Goal: Communication & Community: Answer question/provide support

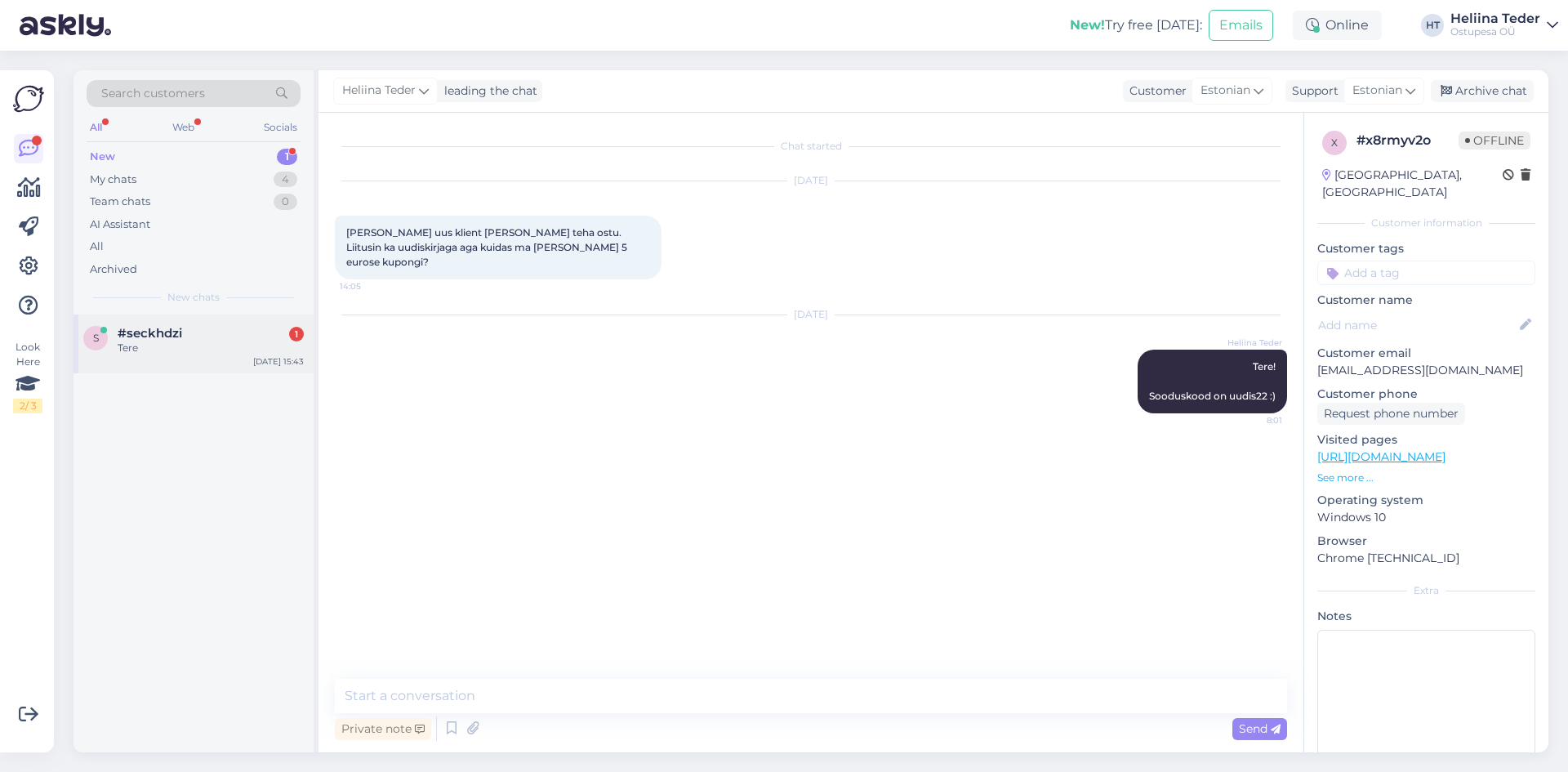
click at [156, 356] on div "s #seckhdzi 1 Tere [DATE] 15:43" at bounding box center [193, 344] width 240 height 59
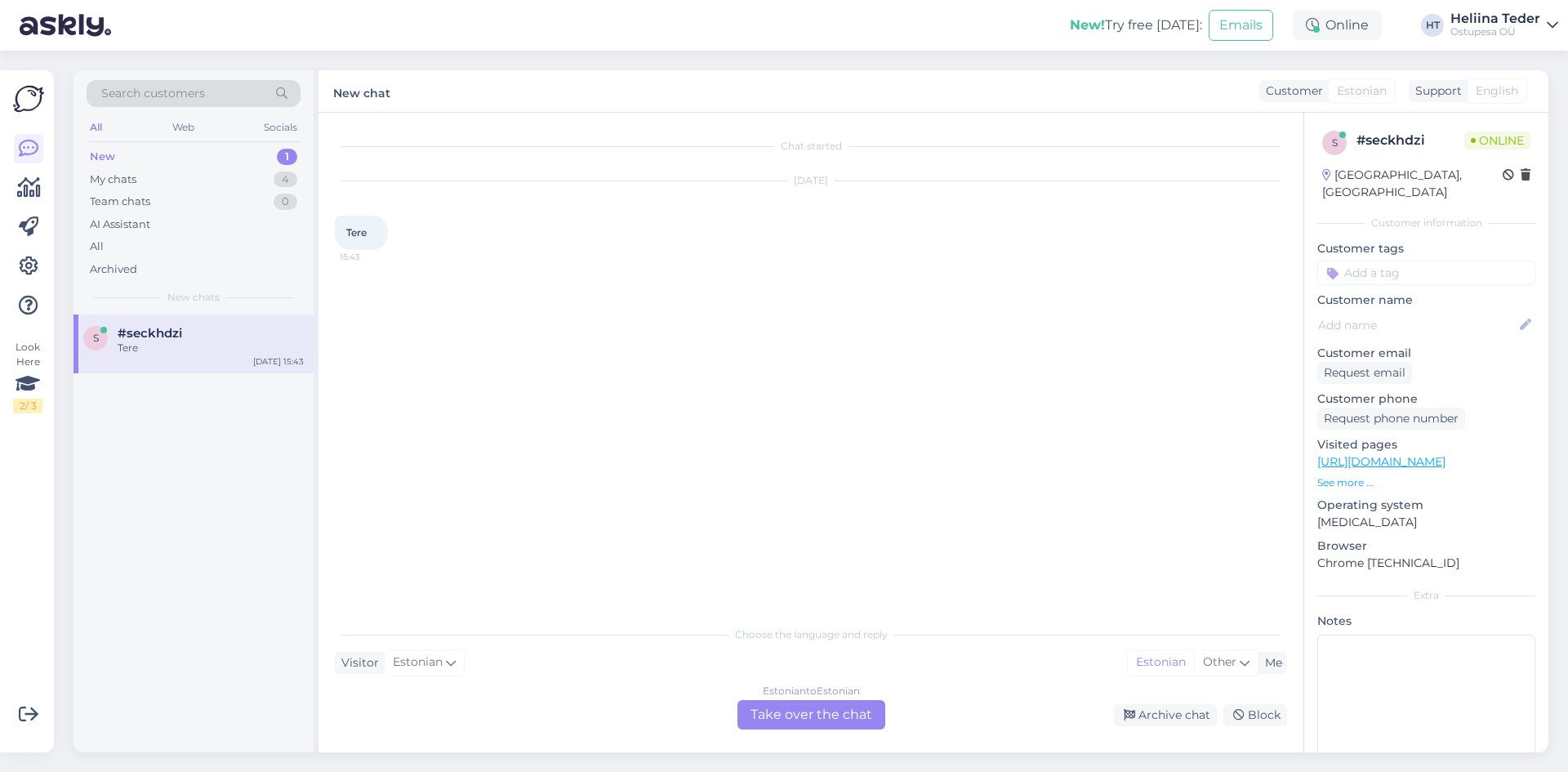
click at [804, 724] on div "Estonian to Estonian Take over the chat" at bounding box center [811, 715] width 147 height 30
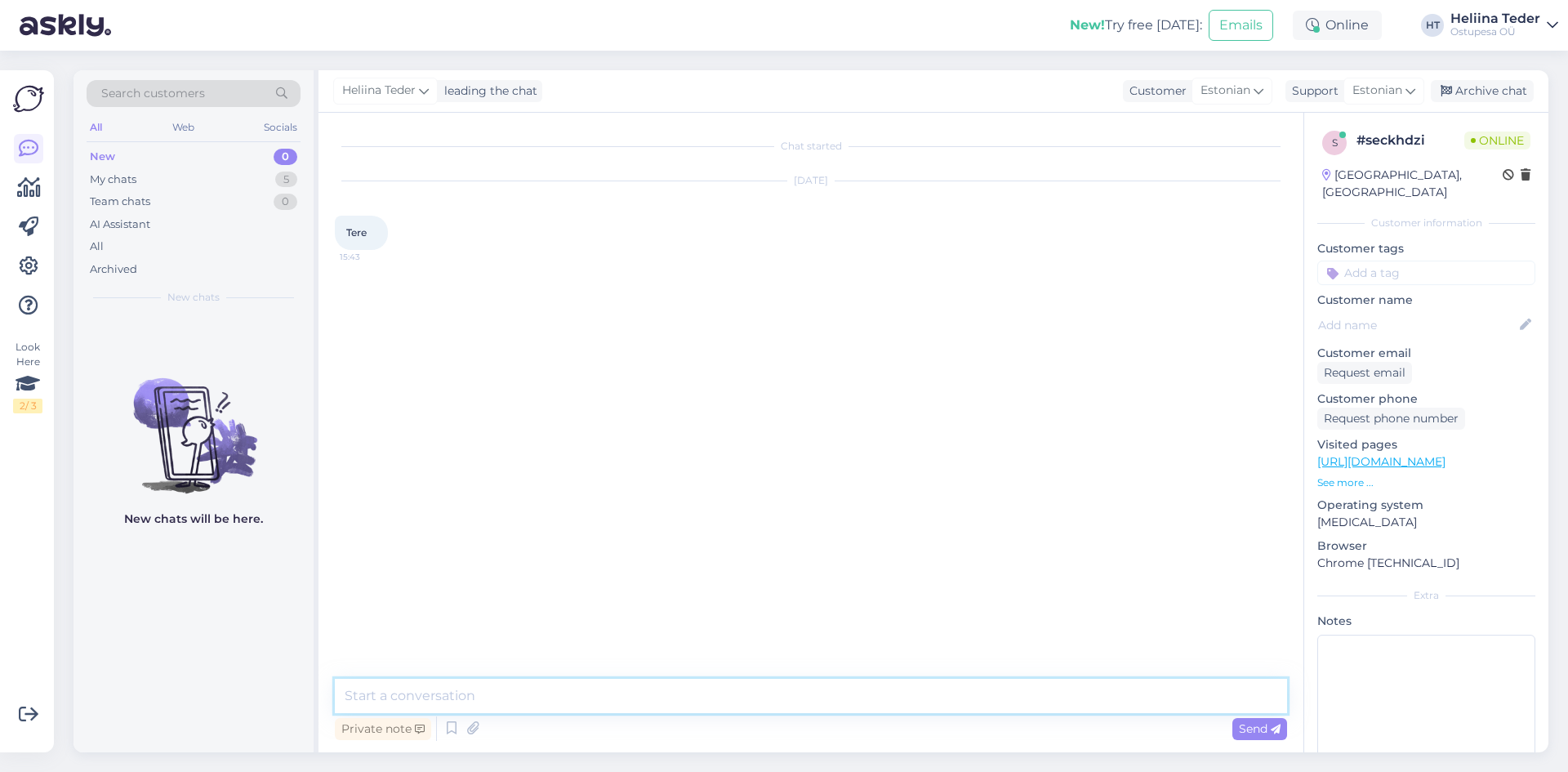
click at [582, 710] on textarea at bounding box center [811, 696] width 952 height 34
type textarea "Tere! :)"
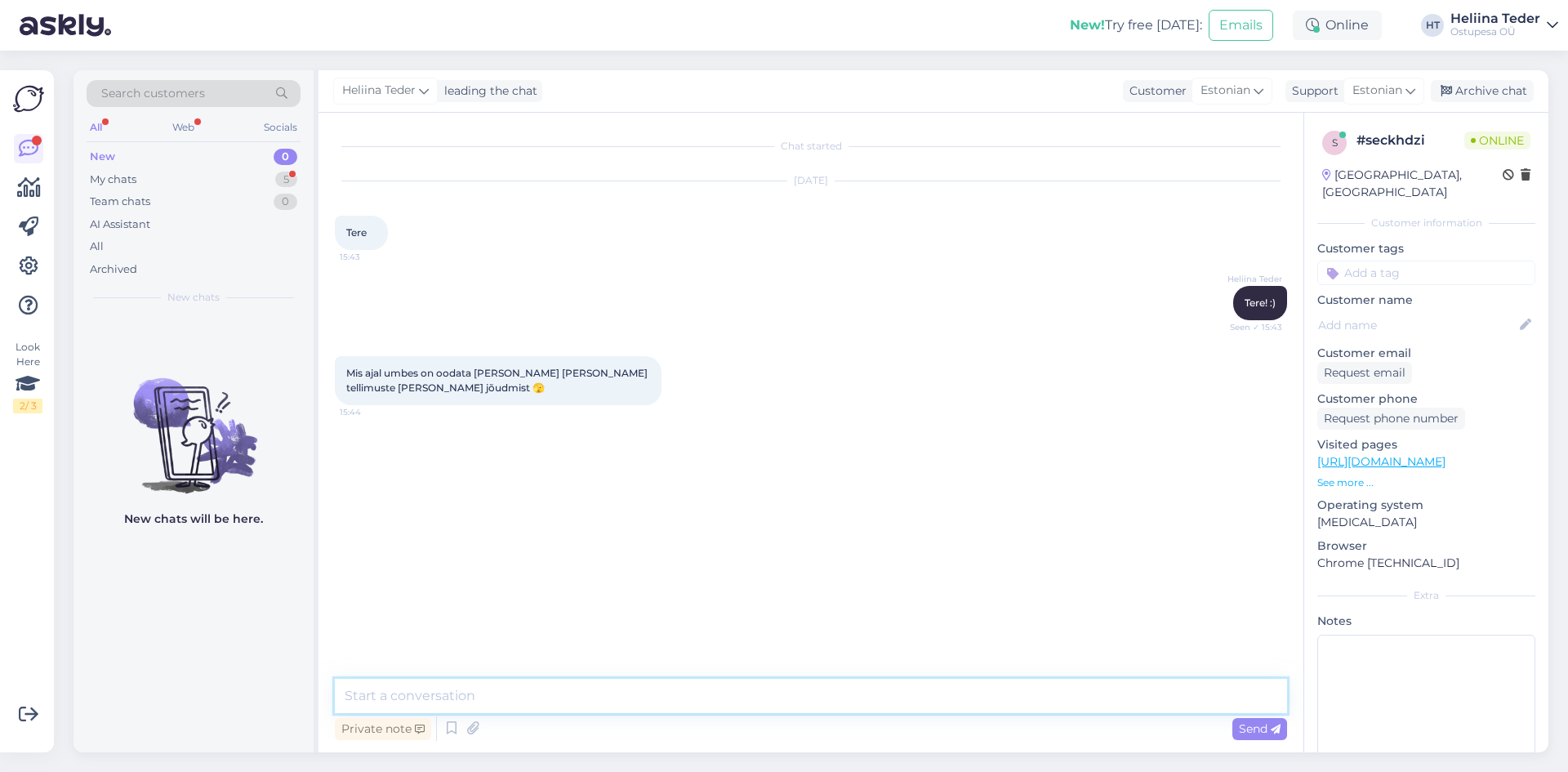
click at [539, 693] on textarea at bounding box center [811, 696] width 952 height 34
type textarea "Palume tellimuse numbrit või [PERSON_NAME] nime. :)"
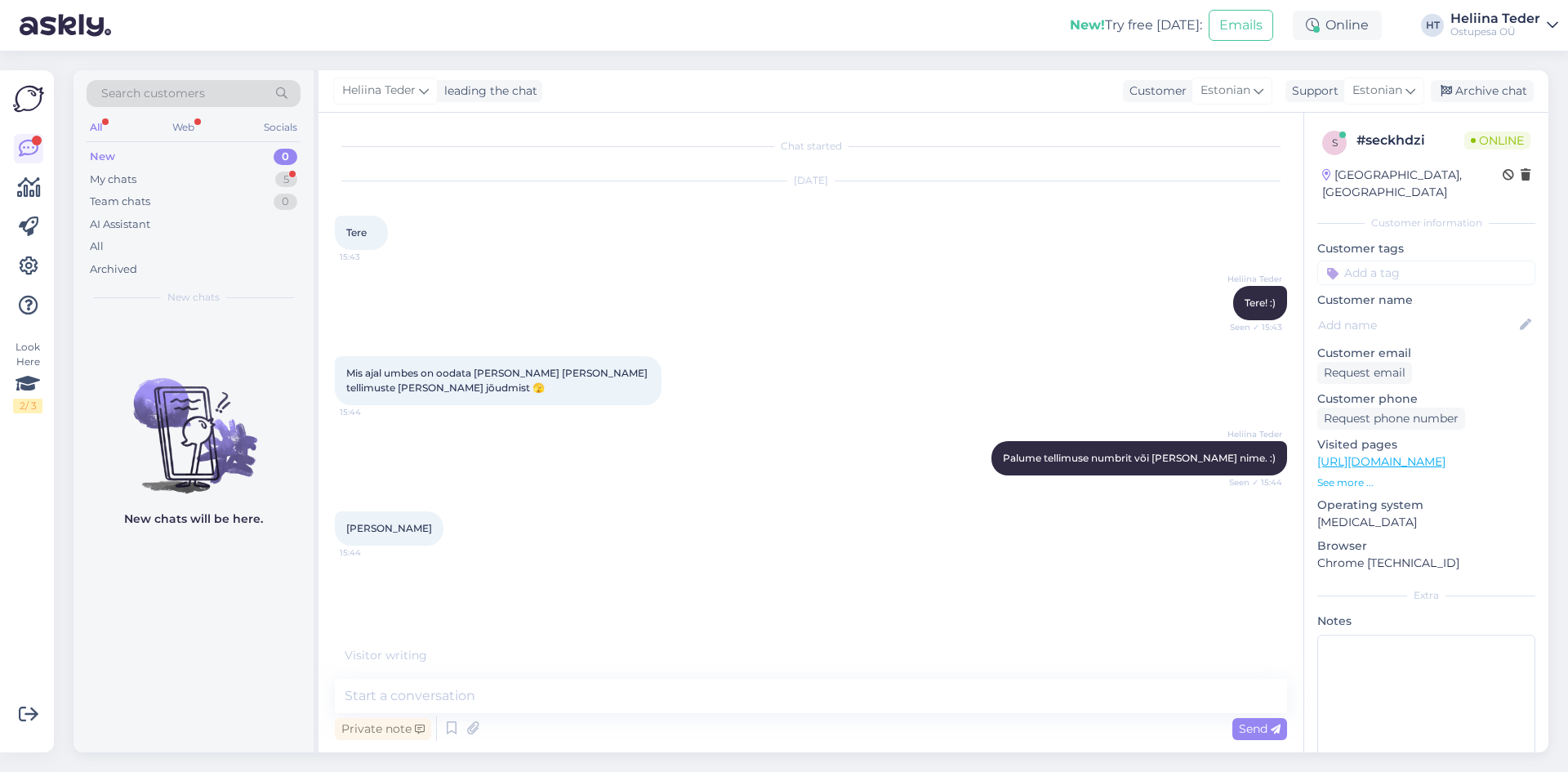
click at [363, 532] on span "[PERSON_NAME]" at bounding box center [389, 528] width 86 height 12
click at [363, 531] on span "[PERSON_NAME]" at bounding box center [389, 528] width 86 height 12
copy div "[PERSON_NAME] 15:44"
click at [372, 531] on span "[PERSON_NAME]" at bounding box center [389, 528] width 86 height 12
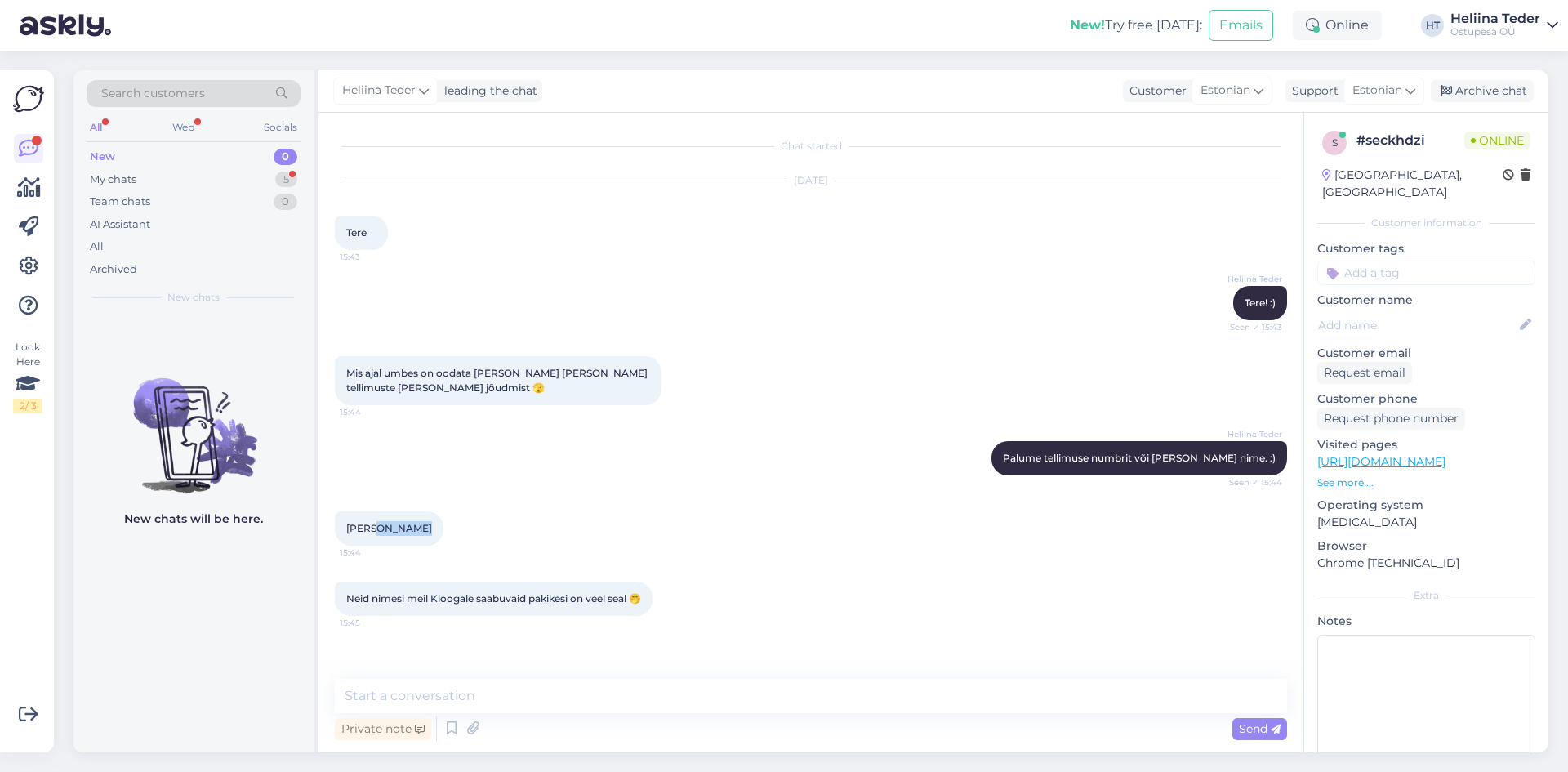
click at [372, 531] on span "[PERSON_NAME]" at bounding box center [389, 528] width 86 height 12
click at [476, 700] on textarea at bounding box center [811, 696] width 952 height 34
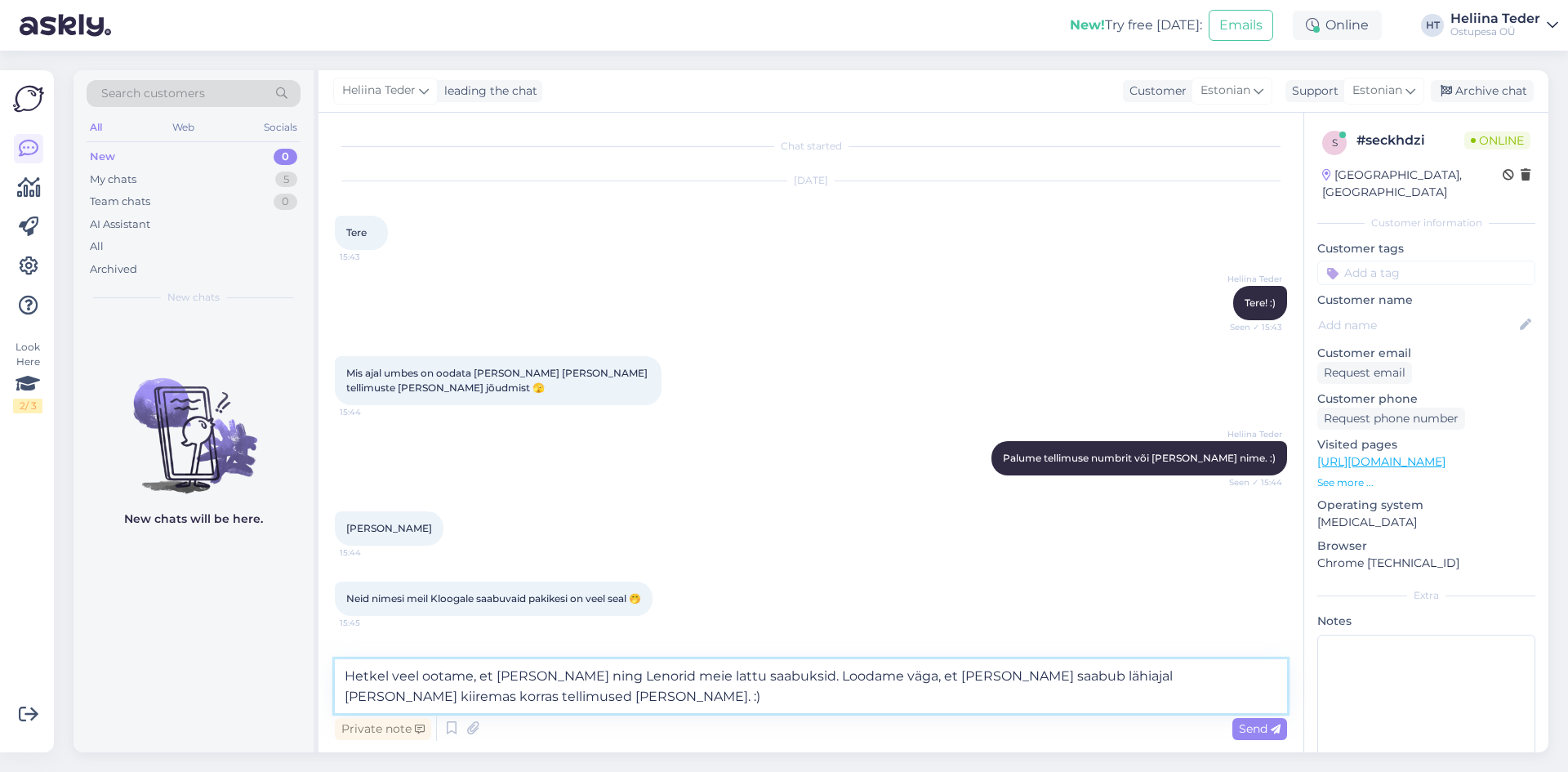
type textarea "Hetkel veel ootame, et [PERSON_NAME] ning Lenorid meie lattu saabuksid. Loodame…"
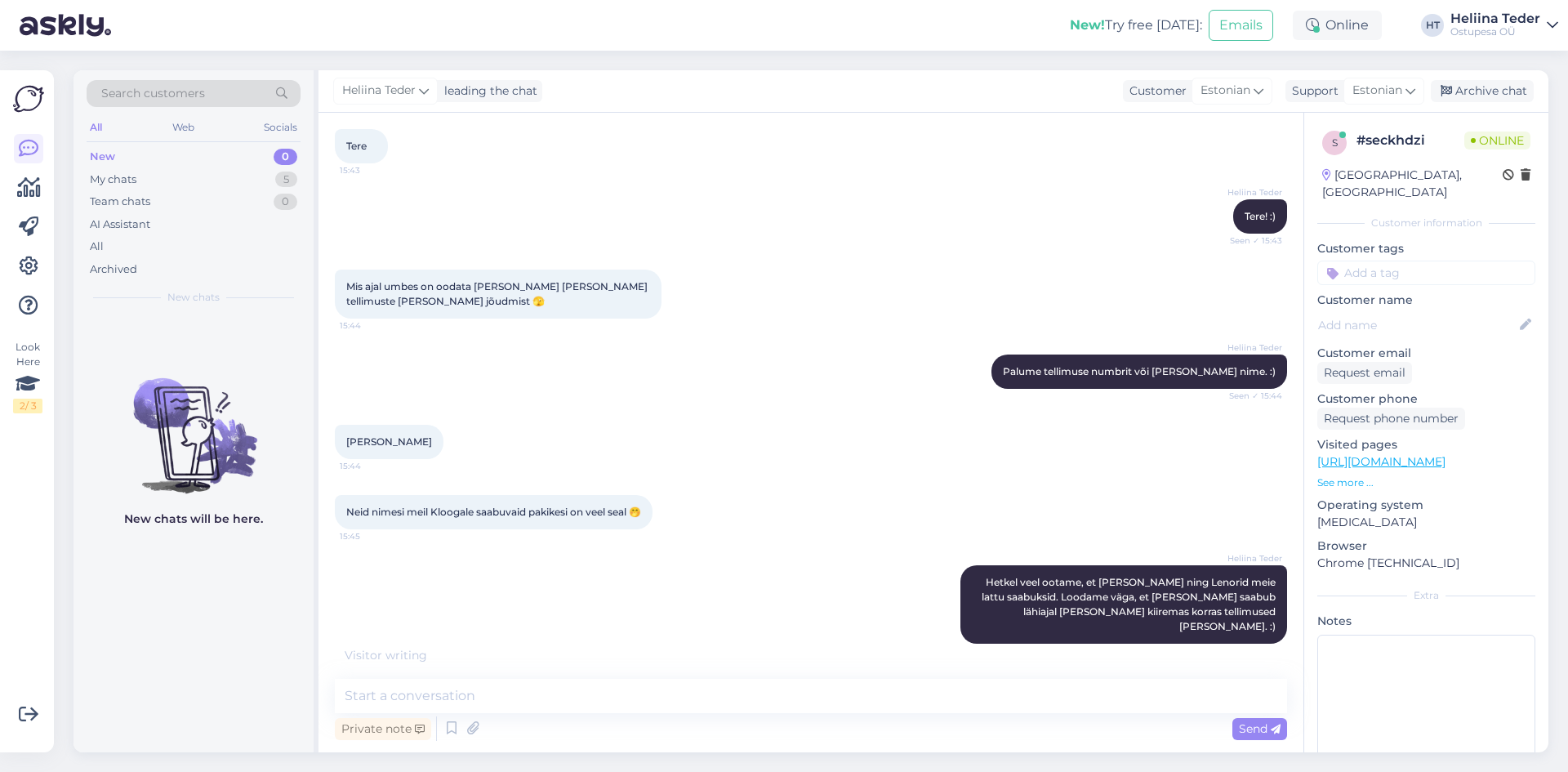
scroll to position [139, 0]
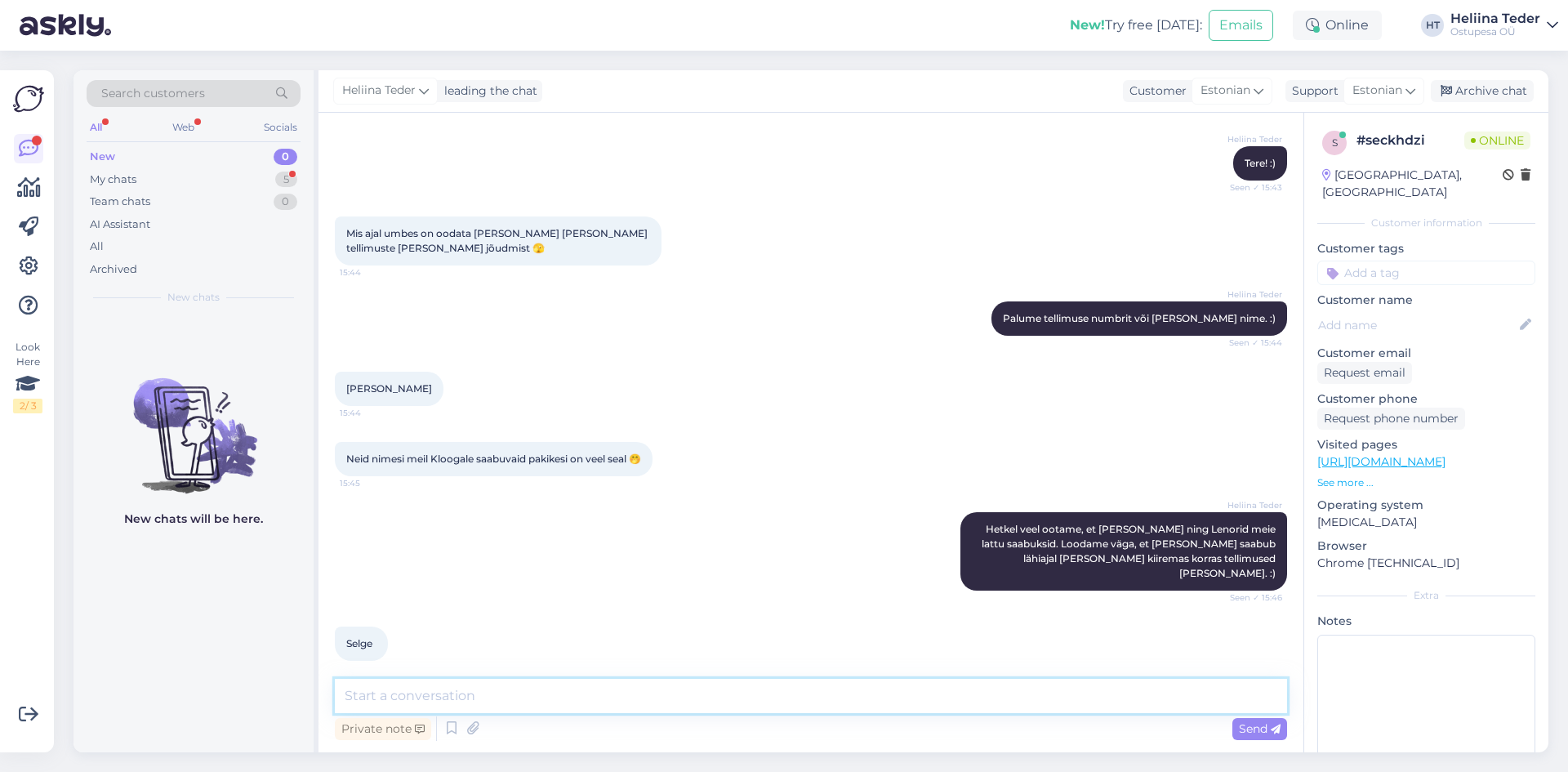
click at [642, 707] on textarea at bounding box center [811, 696] width 952 height 34
click at [114, 184] on div "My chats" at bounding box center [113, 179] width 47 height 16
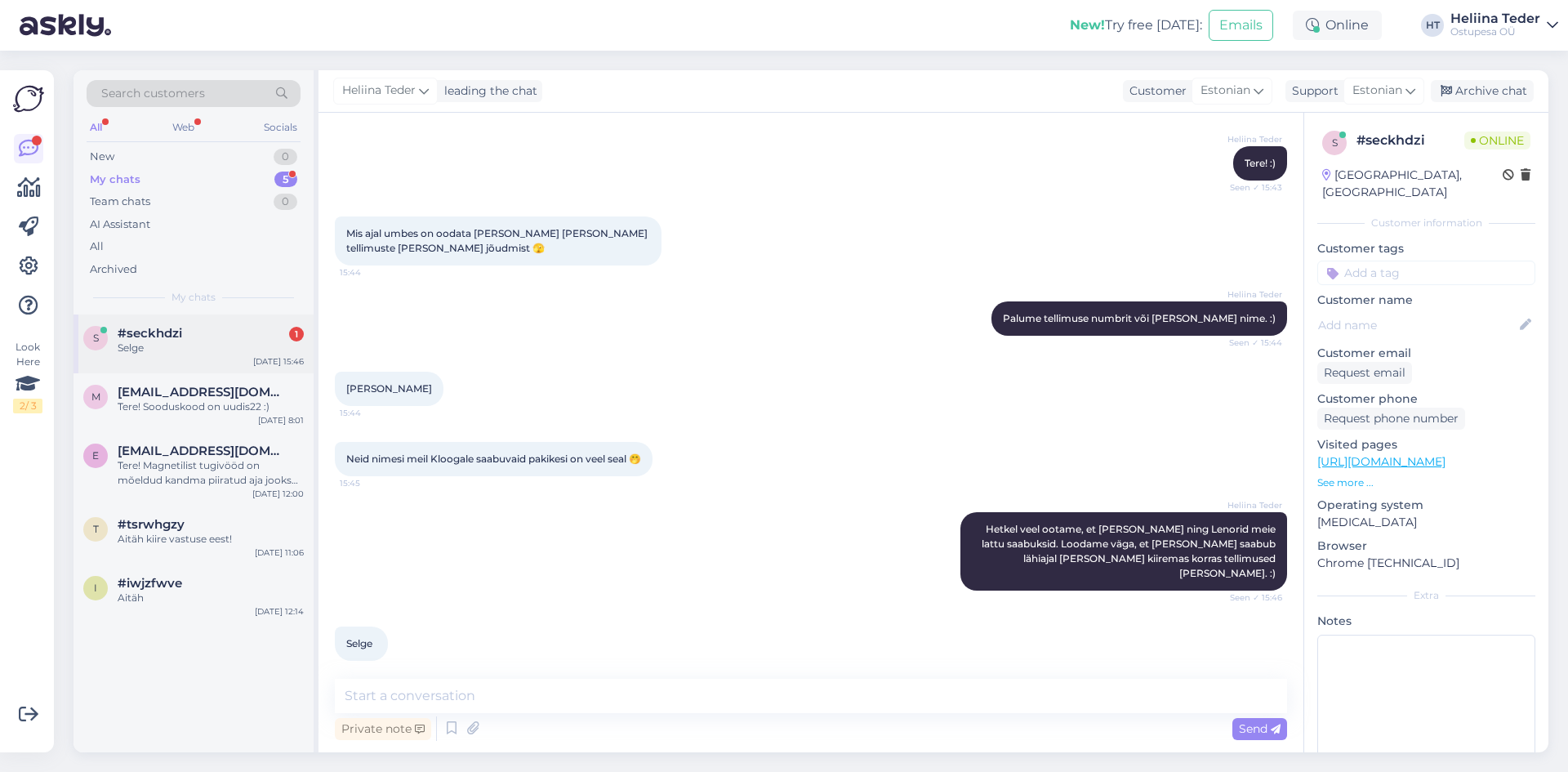
click at [173, 353] on div "Selge" at bounding box center [211, 348] width 186 height 15
click at [124, 157] on div "New 0" at bounding box center [193, 157] width 214 height 23
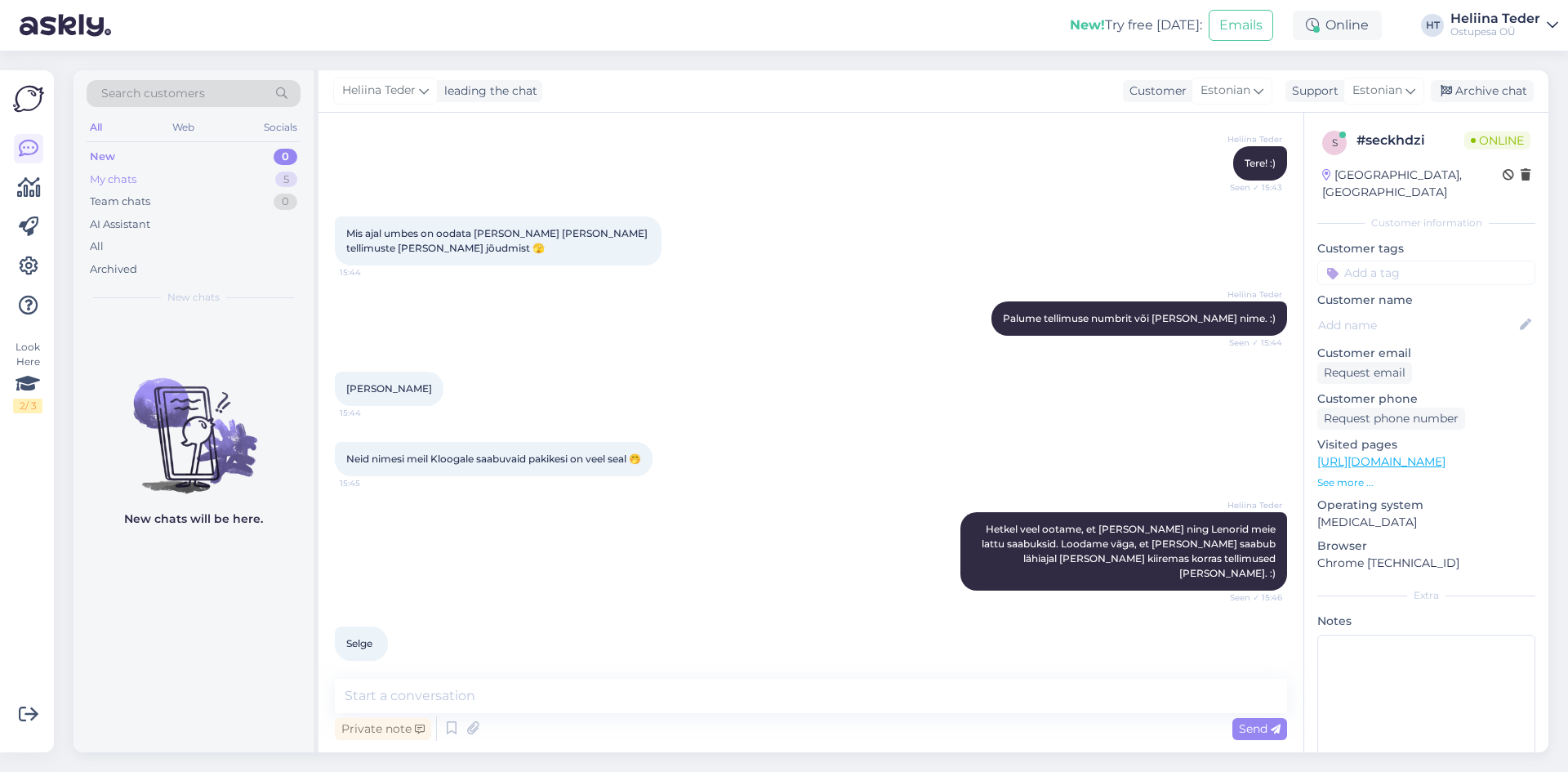
click at [128, 179] on div "My chats" at bounding box center [113, 179] width 47 height 16
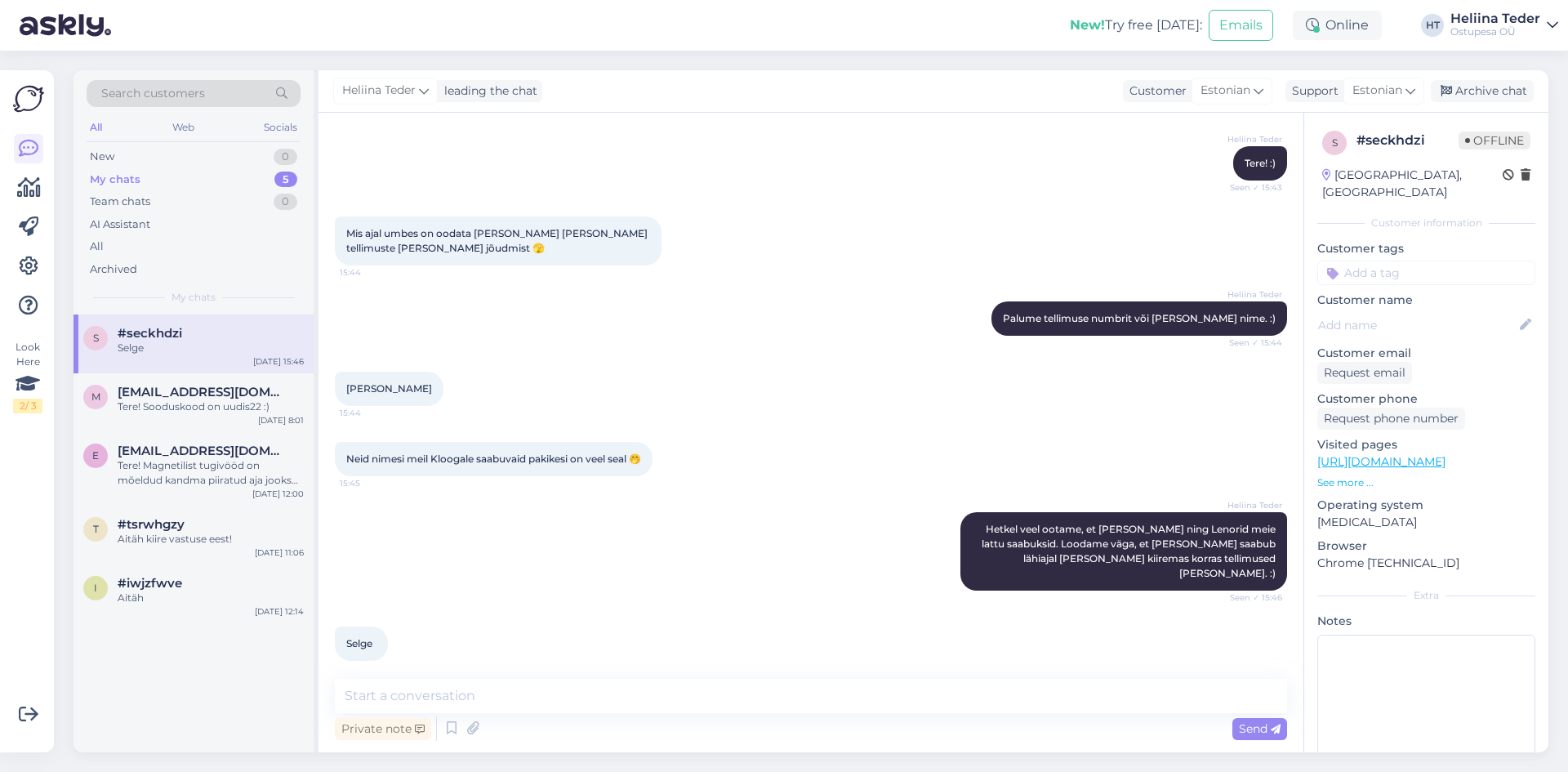
click at [183, 624] on div "s #seckhdzi Selge [DATE] 15:46 m [PERSON_NAME][EMAIL_ADDRESS][DOMAIN_NAME] Tere…" at bounding box center [193, 534] width 240 height 438
click at [189, 592] on div "Aitäh" at bounding box center [211, 598] width 186 height 15
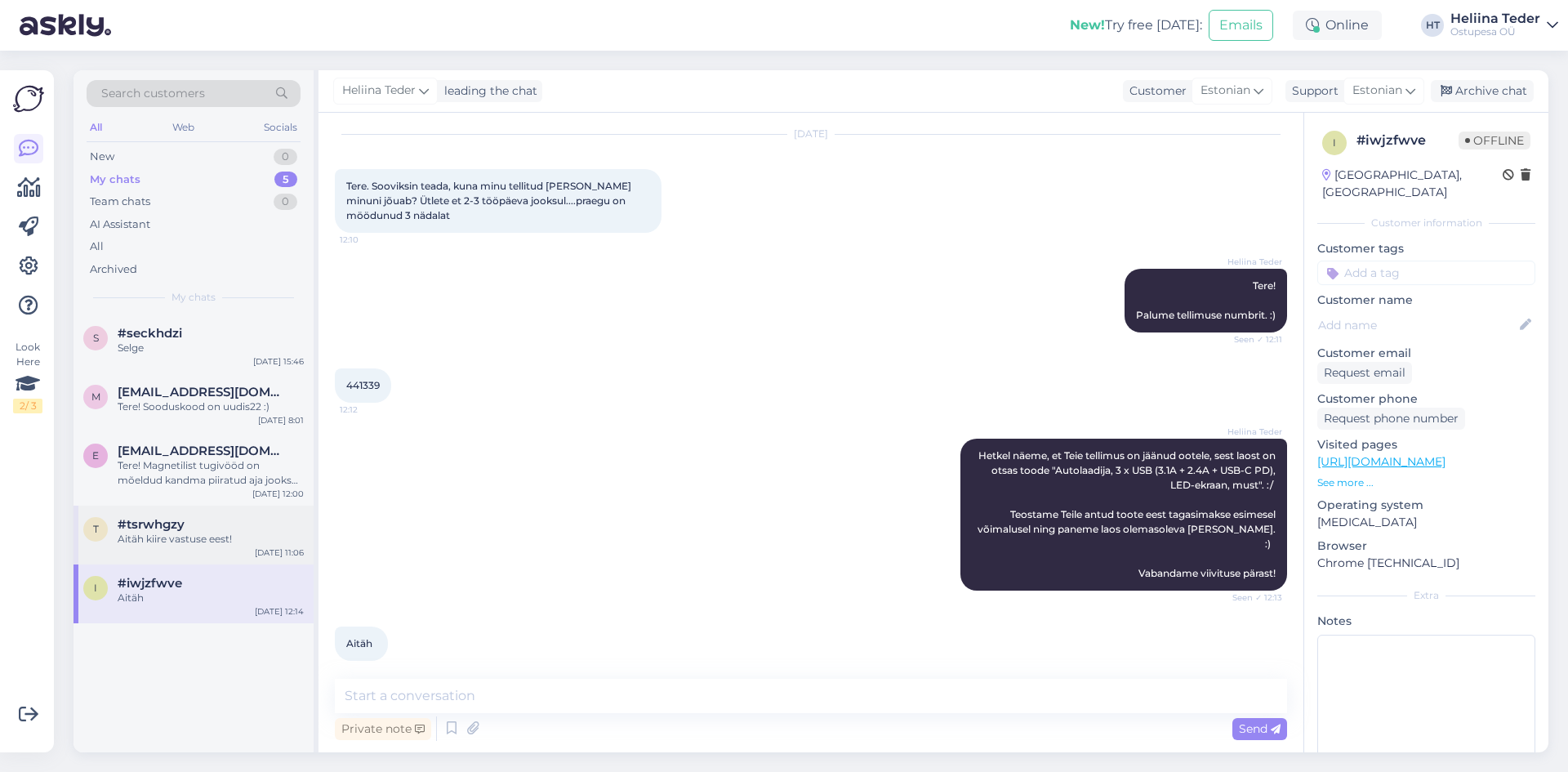
click at [205, 528] on div "#tsrwhgzy" at bounding box center [211, 525] width 186 height 15
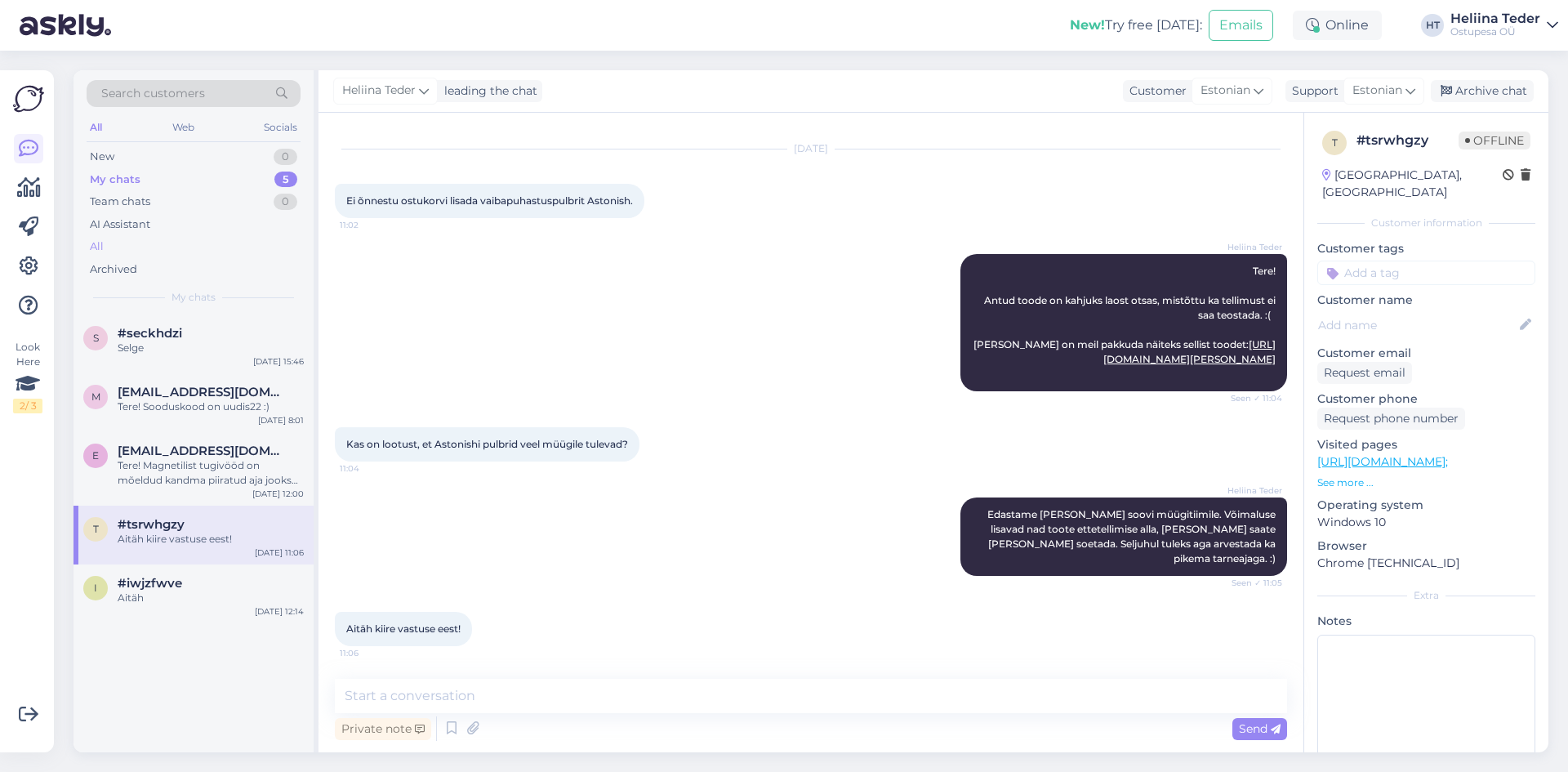
click at [137, 248] on div "All" at bounding box center [193, 247] width 214 height 23
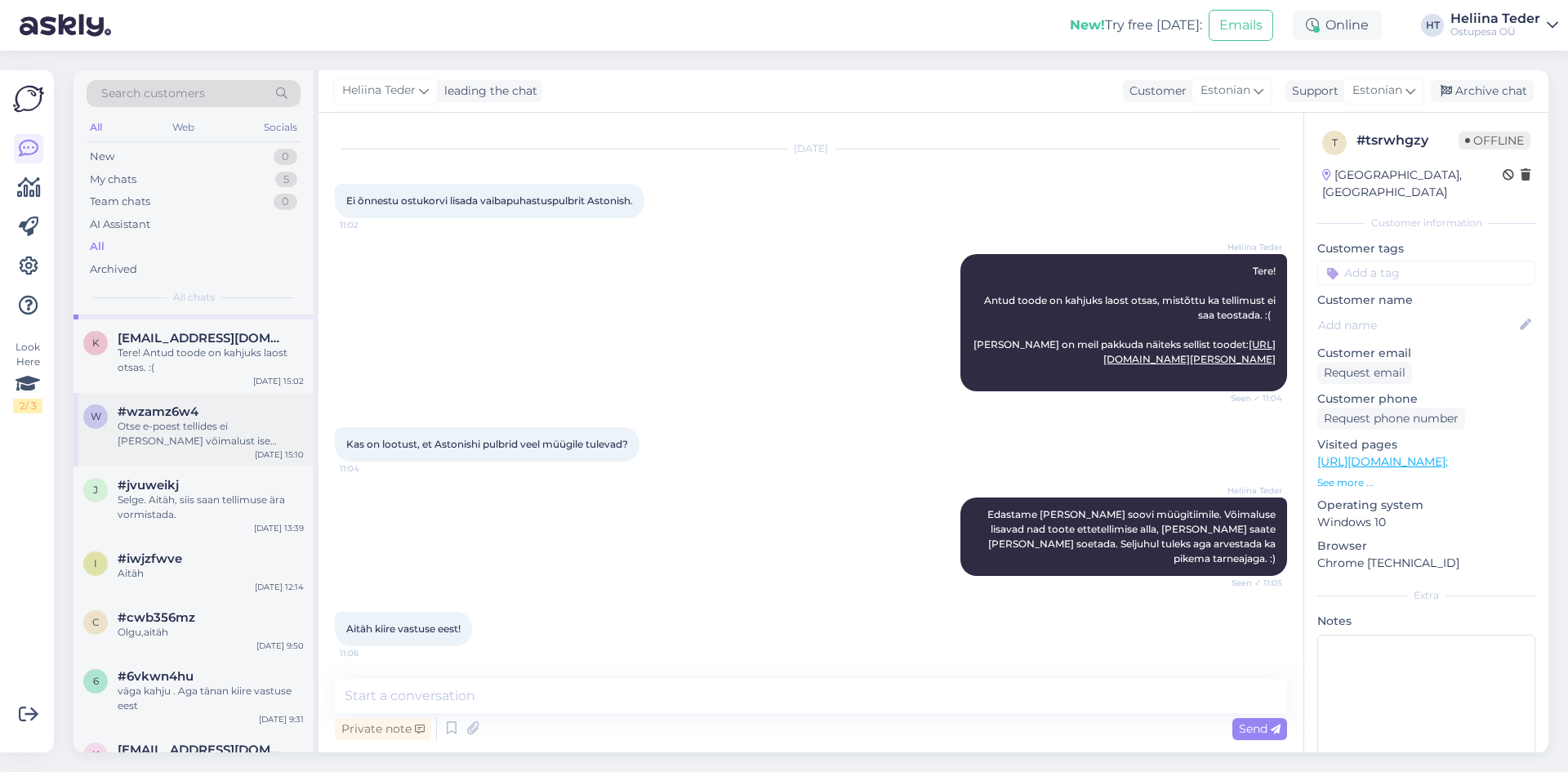
scroll to position [0, 0]
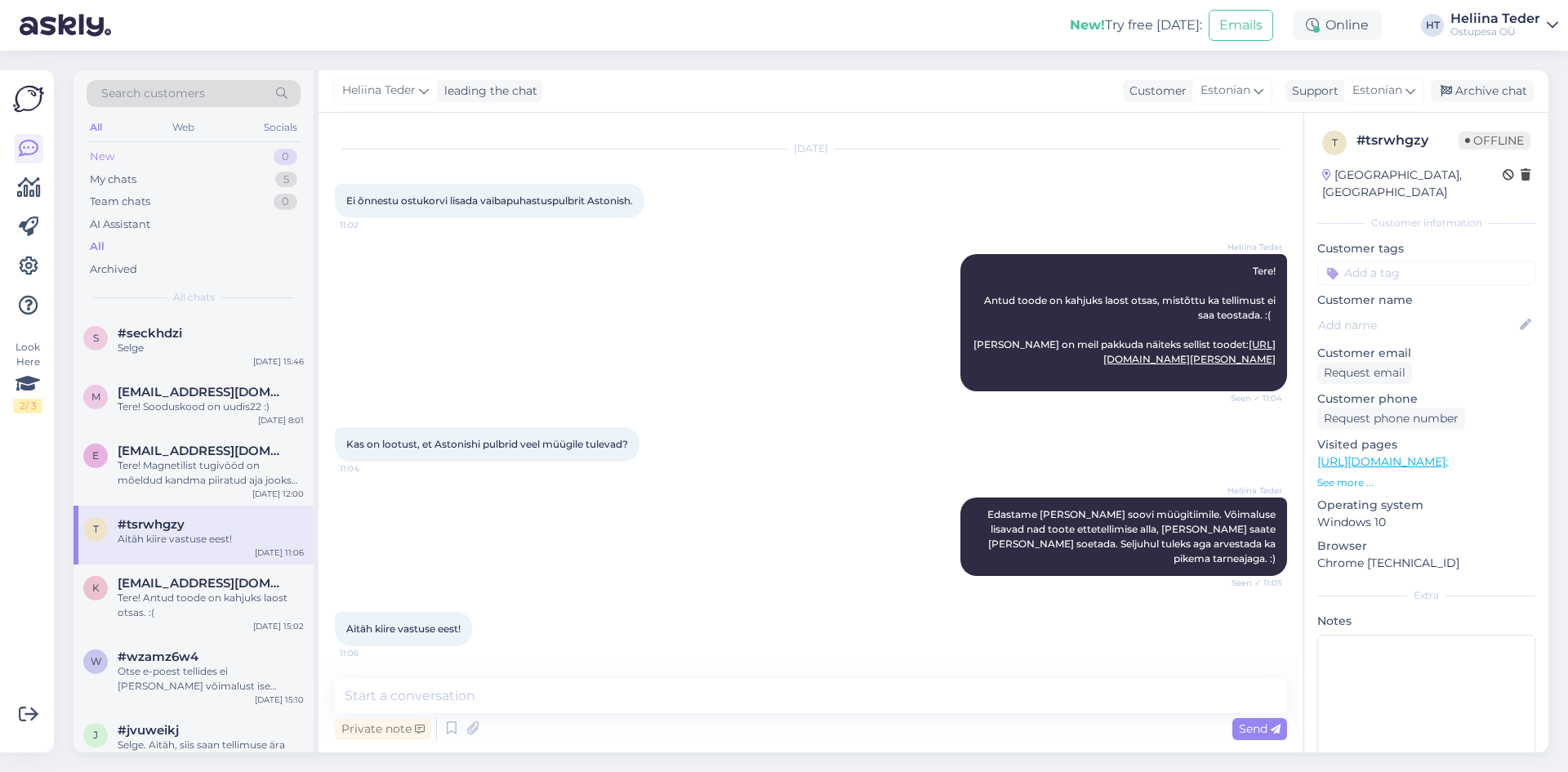
click at [169, 161] on div "New 0" at bounding box center [193, 157] width 214 height 23
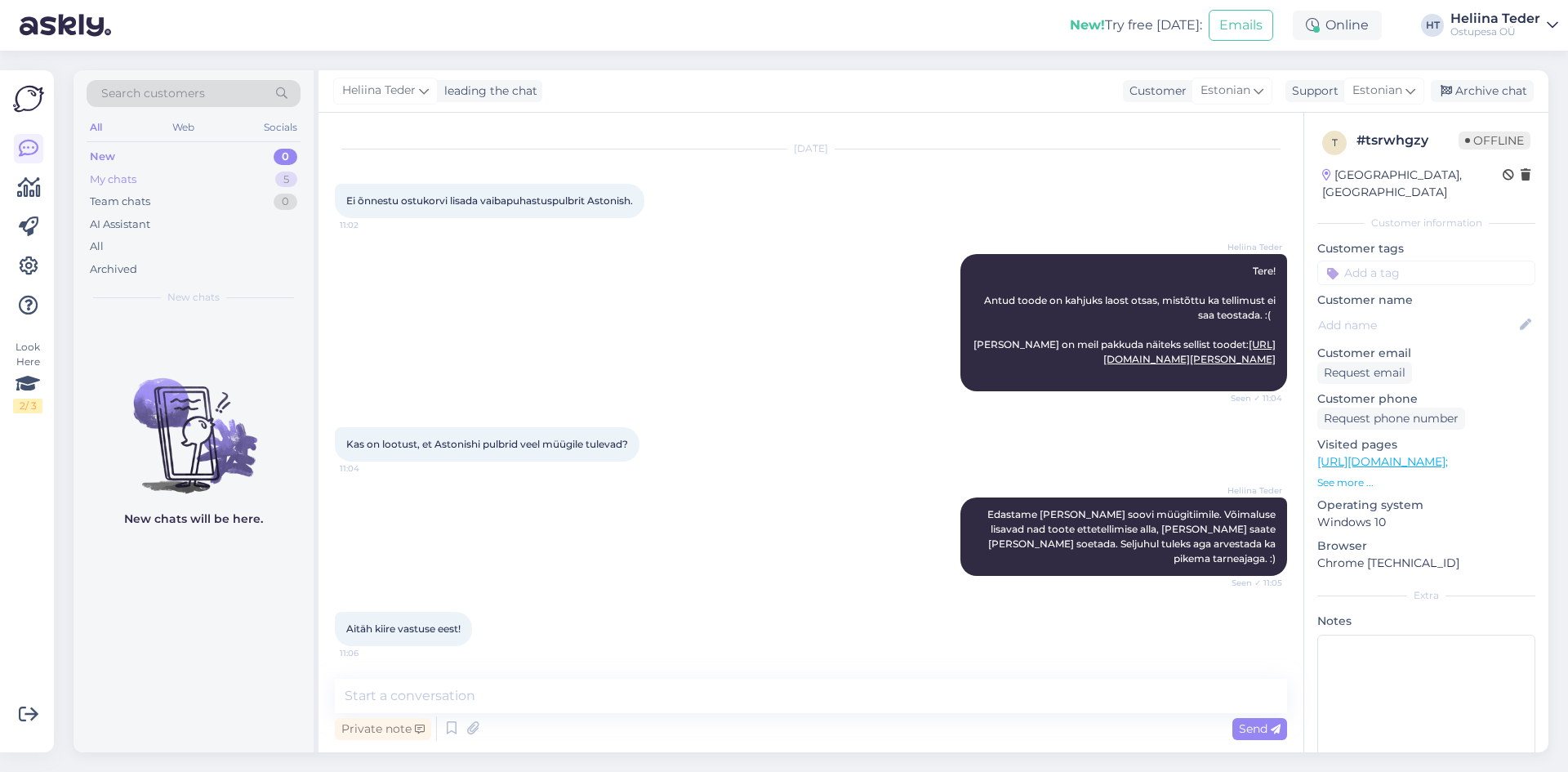
click at [170, 178] on div "My chats 5" at bounding box center [193, 179] width 214 height 23
